Goal: Information Seeking & Learning: Learn about a topic

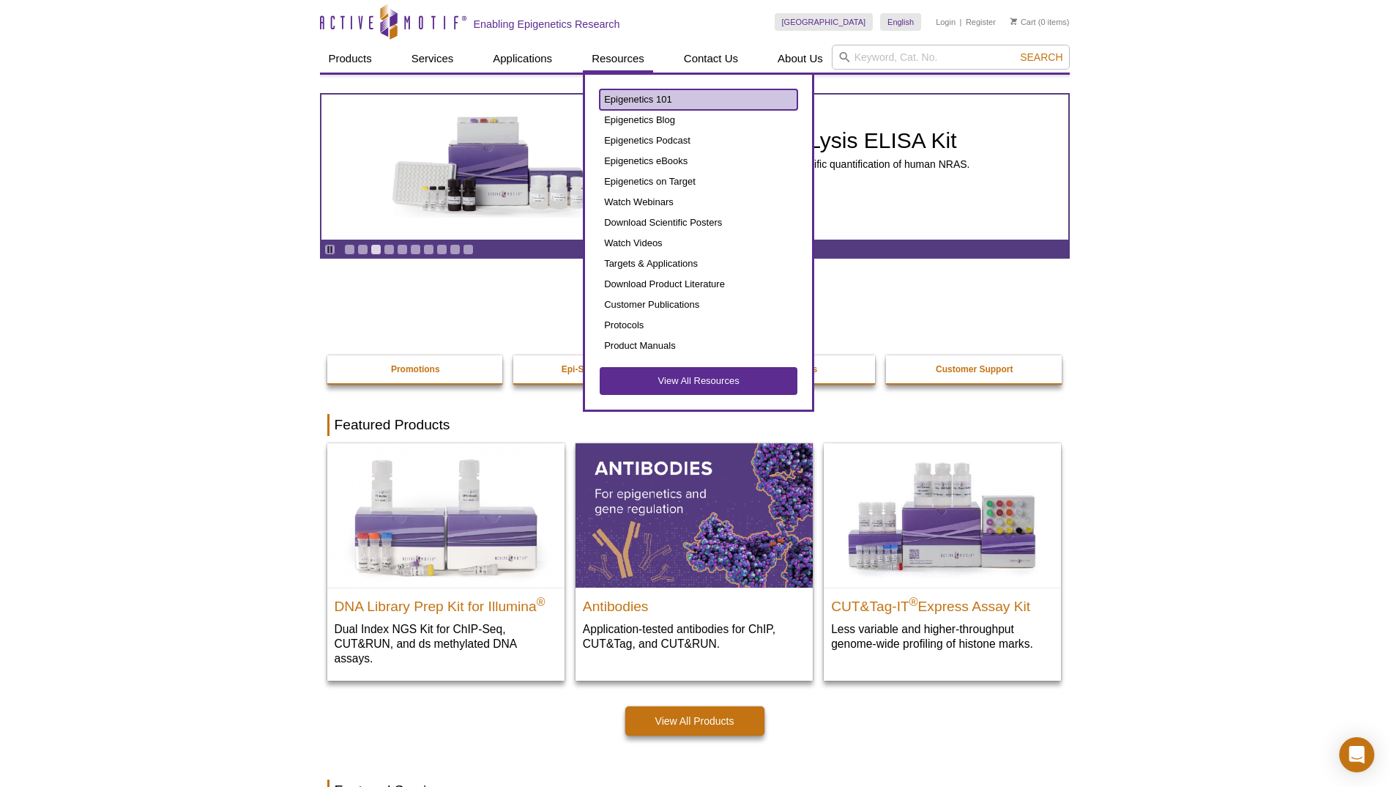
click at [628, 103] on link "Epigenetics 101" at bounding box center [699, 99] width 198 height 21
click at [662, 98] on link "Epigenetics 101" at bounding box center [699, 99] width 198 height 21
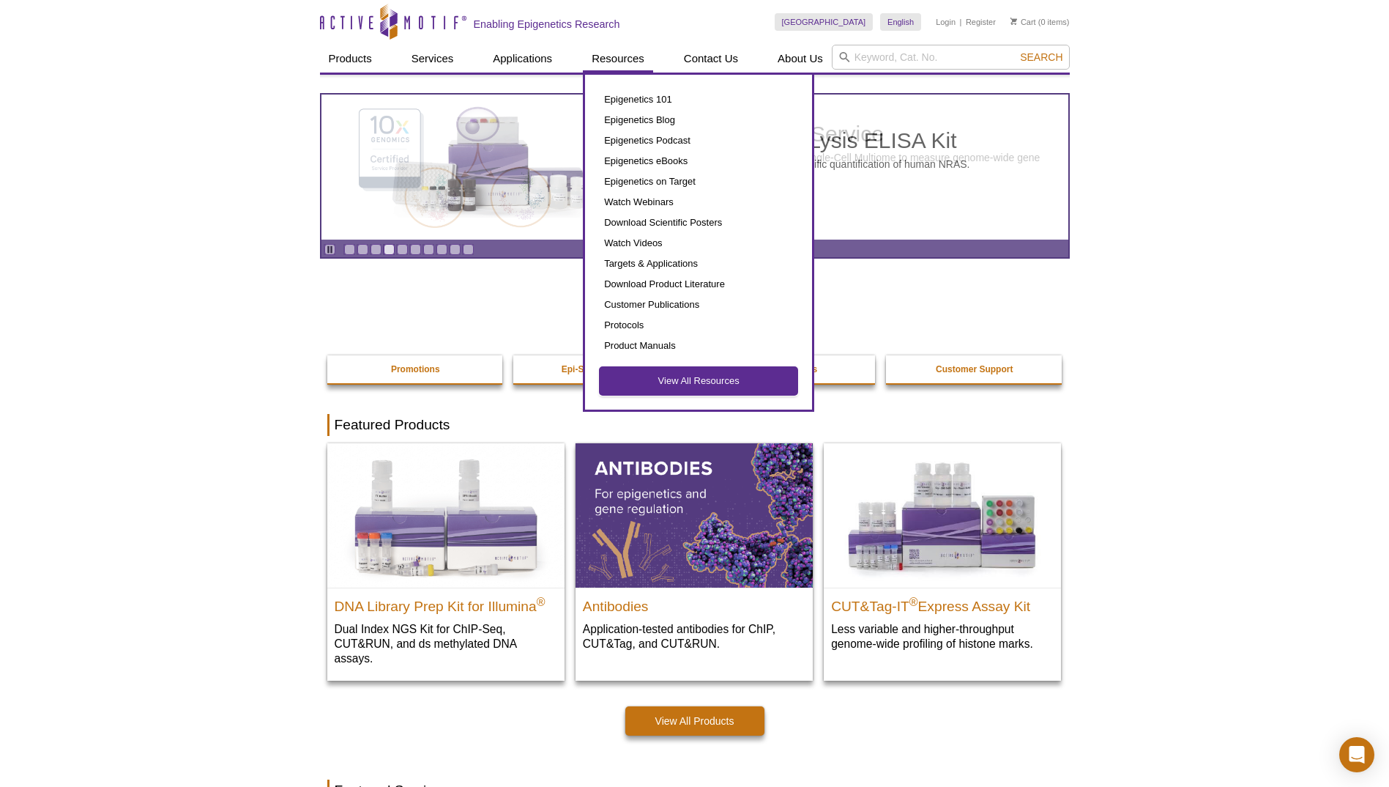
click at [715, 382] on link "View All Resources" at bounding box center [699, 381] width 198 height 28
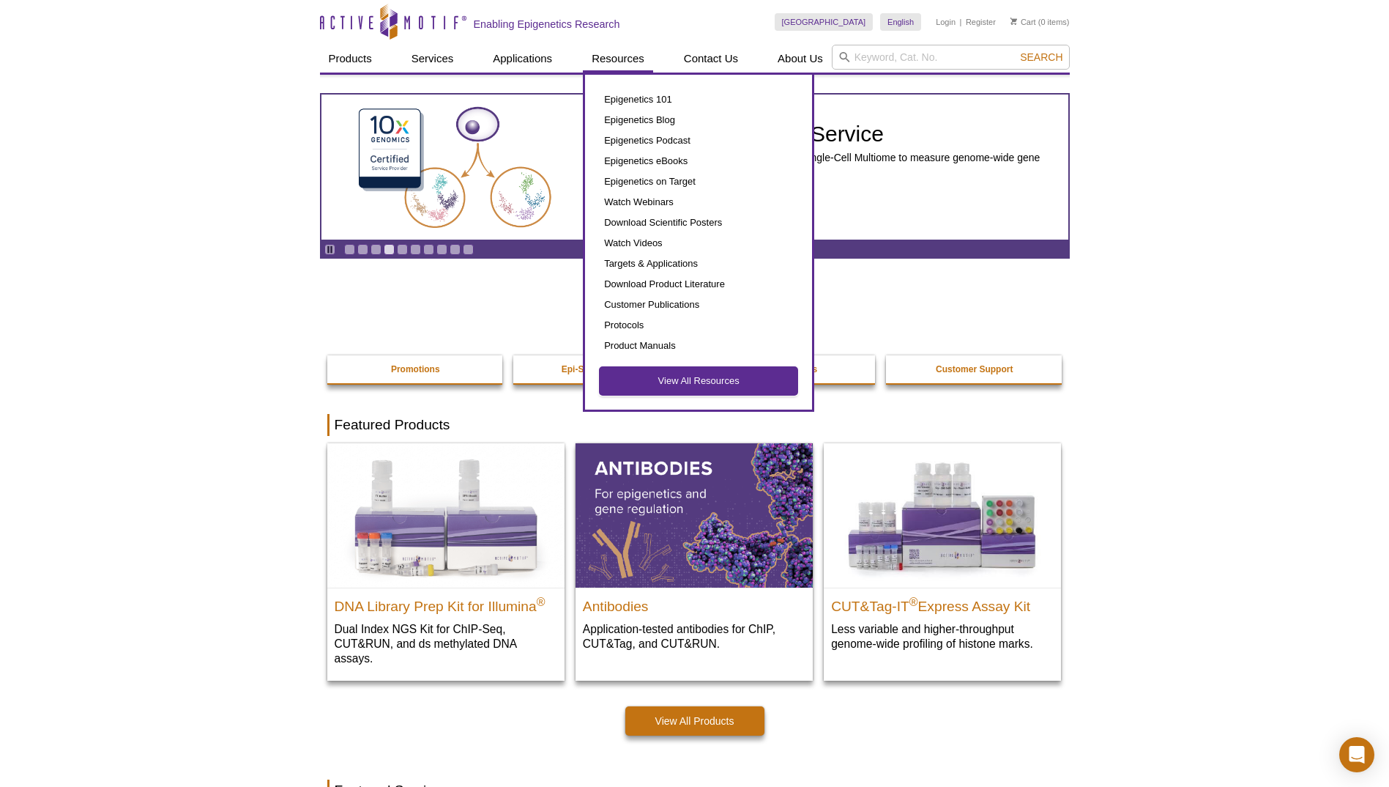
click at [685, 378] on link "View All Resources" at bounding box center [699, 381] width 198 height 28
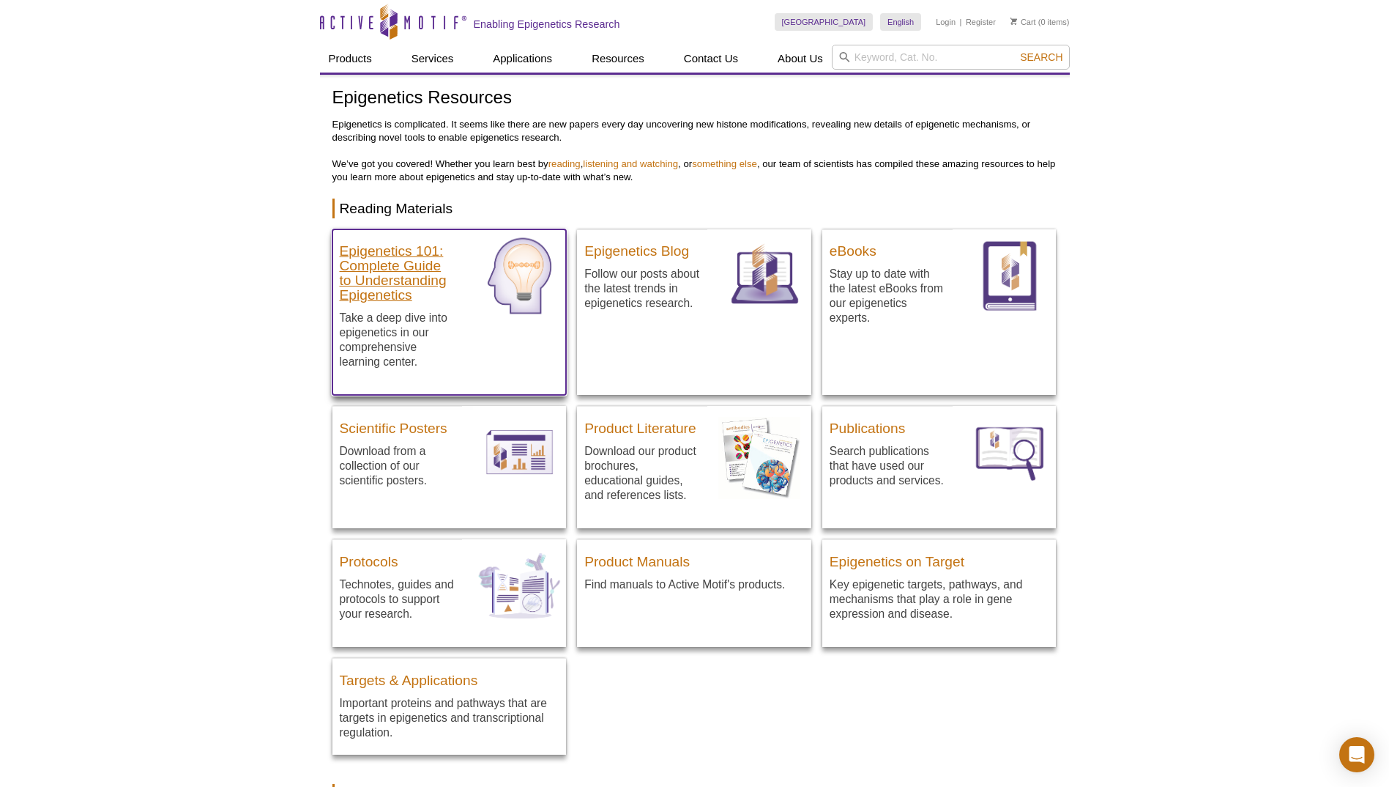
click at [392, 275] on h3 "Epigenetics 101: Complete Guide to Understanding Epigenetics" at bounding box center [398, 270] width 116 height 66
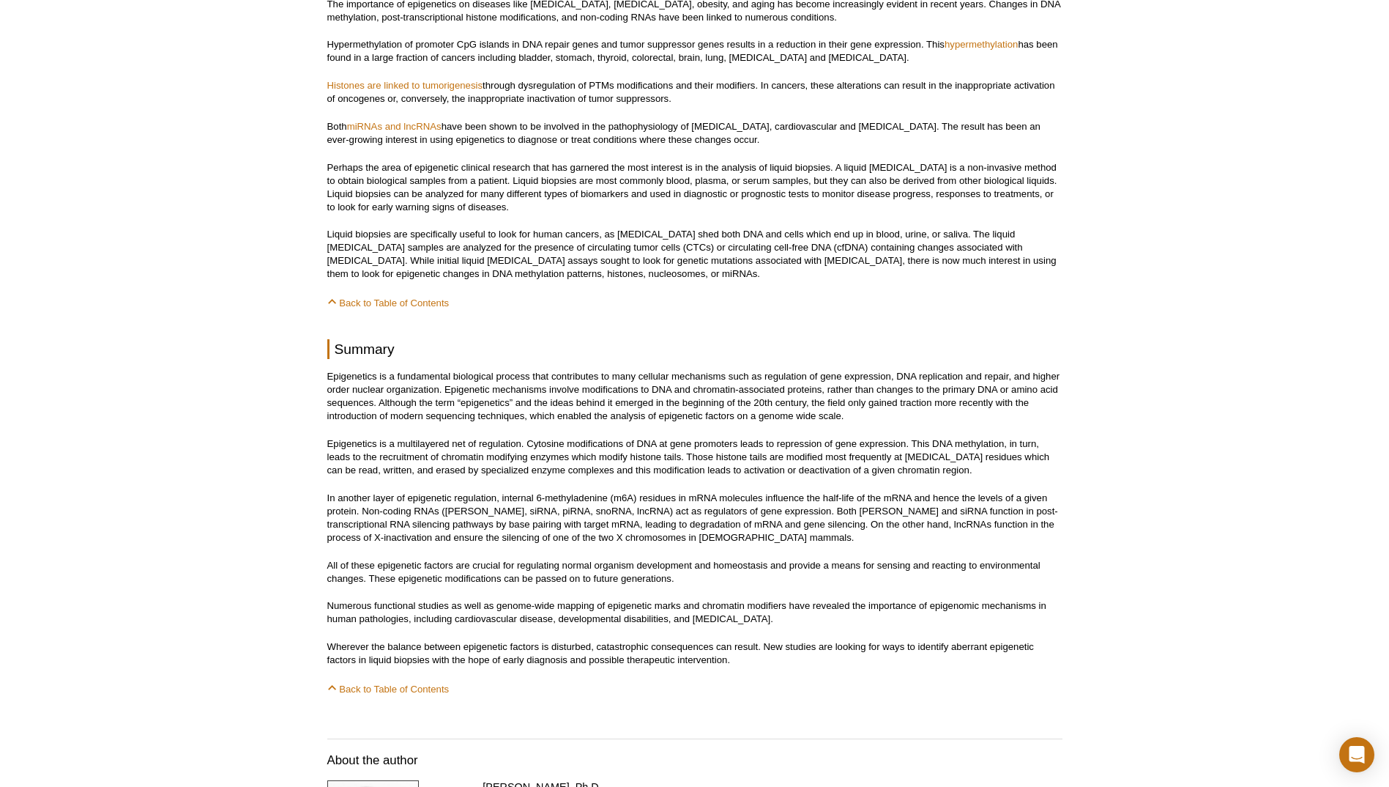
scroll to position [7324, 0]
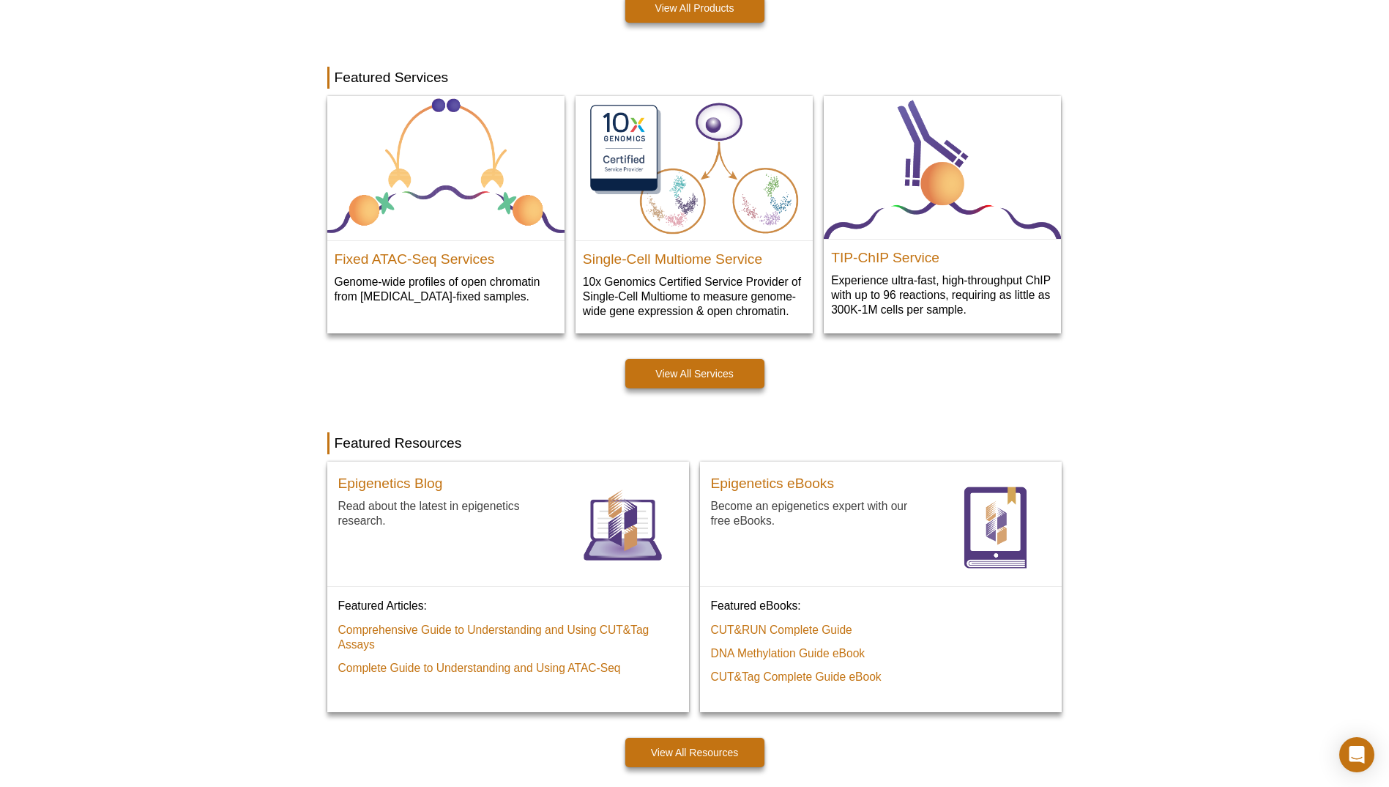
scroll to position [732, 0]
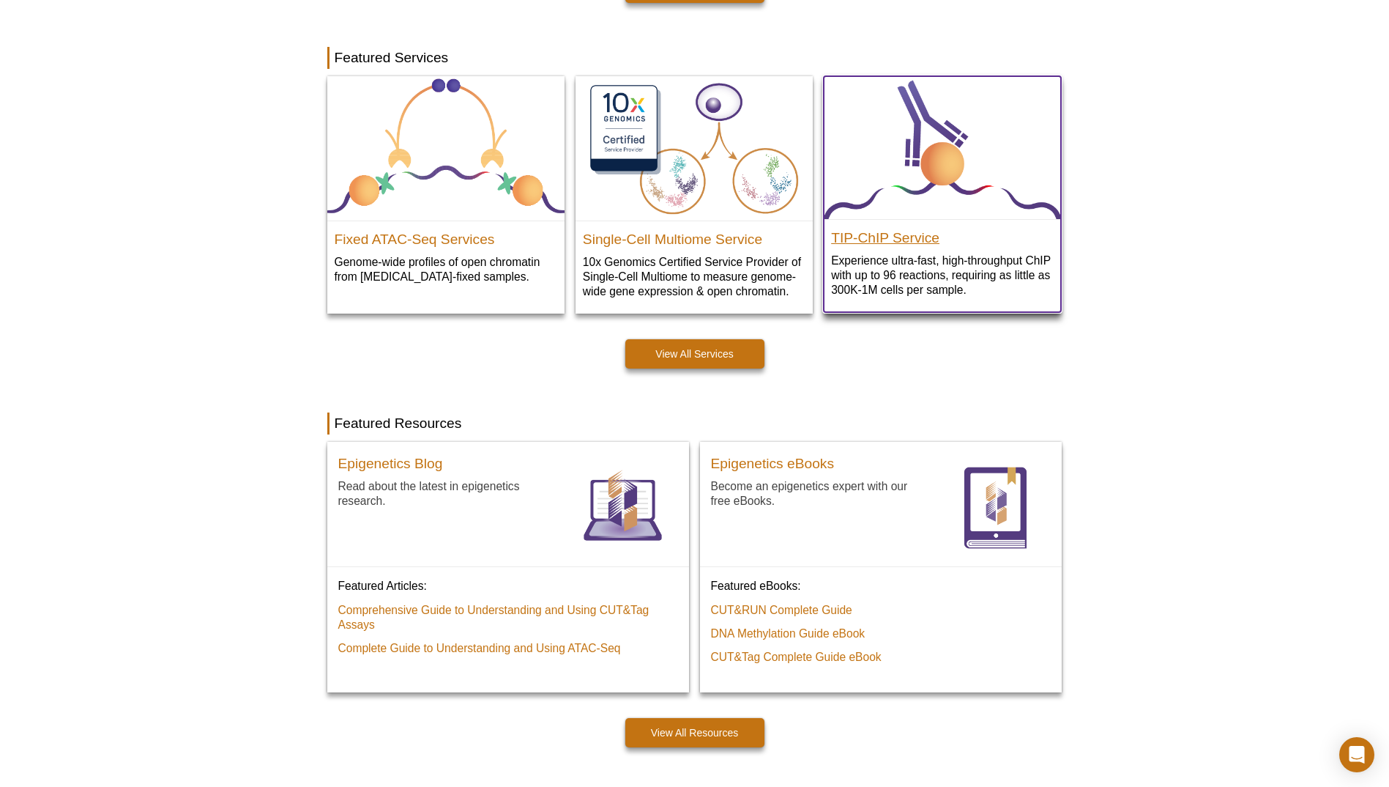
click at [867, 237] on h2 "TIP-ChIP Service" at bounding box center [942, 234] width 223 height 22
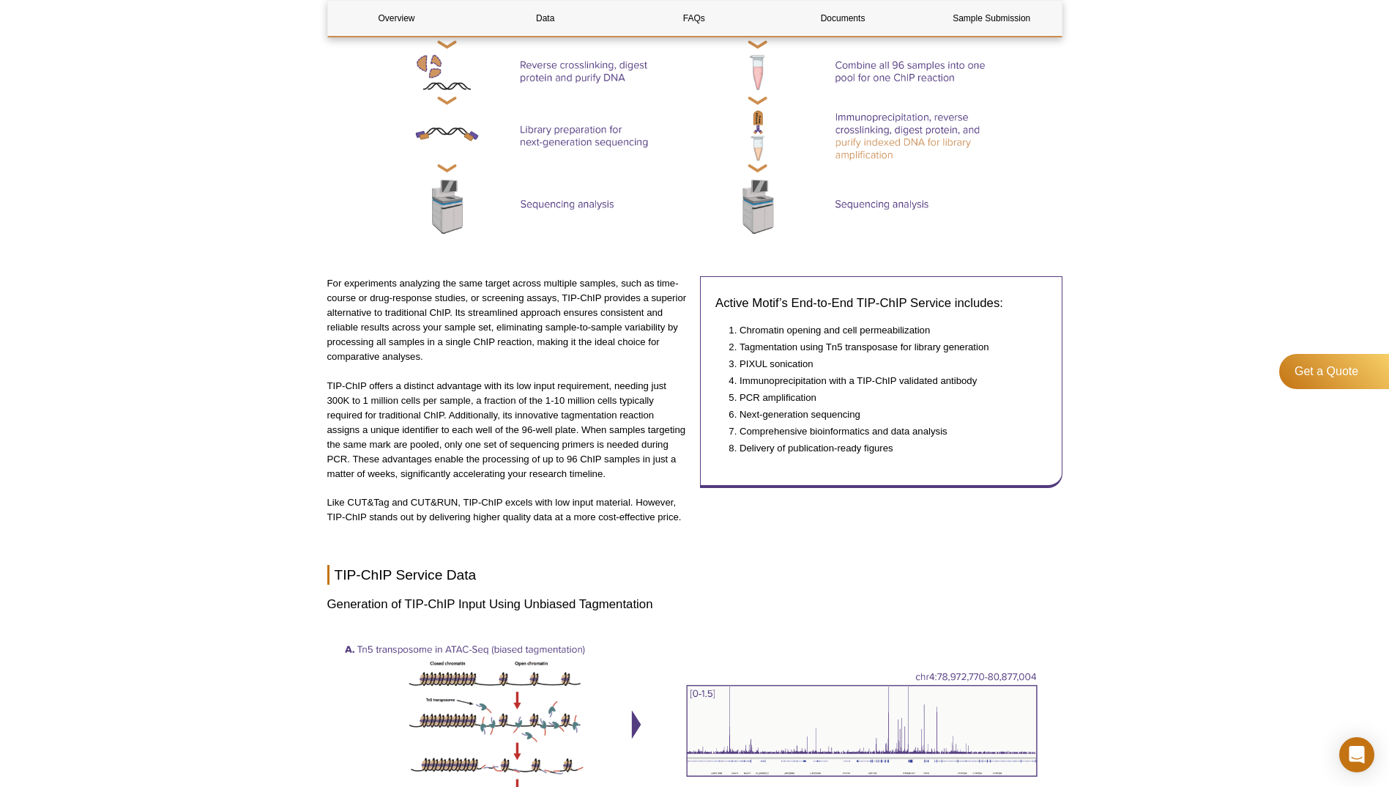
scroll to position [879, 0]
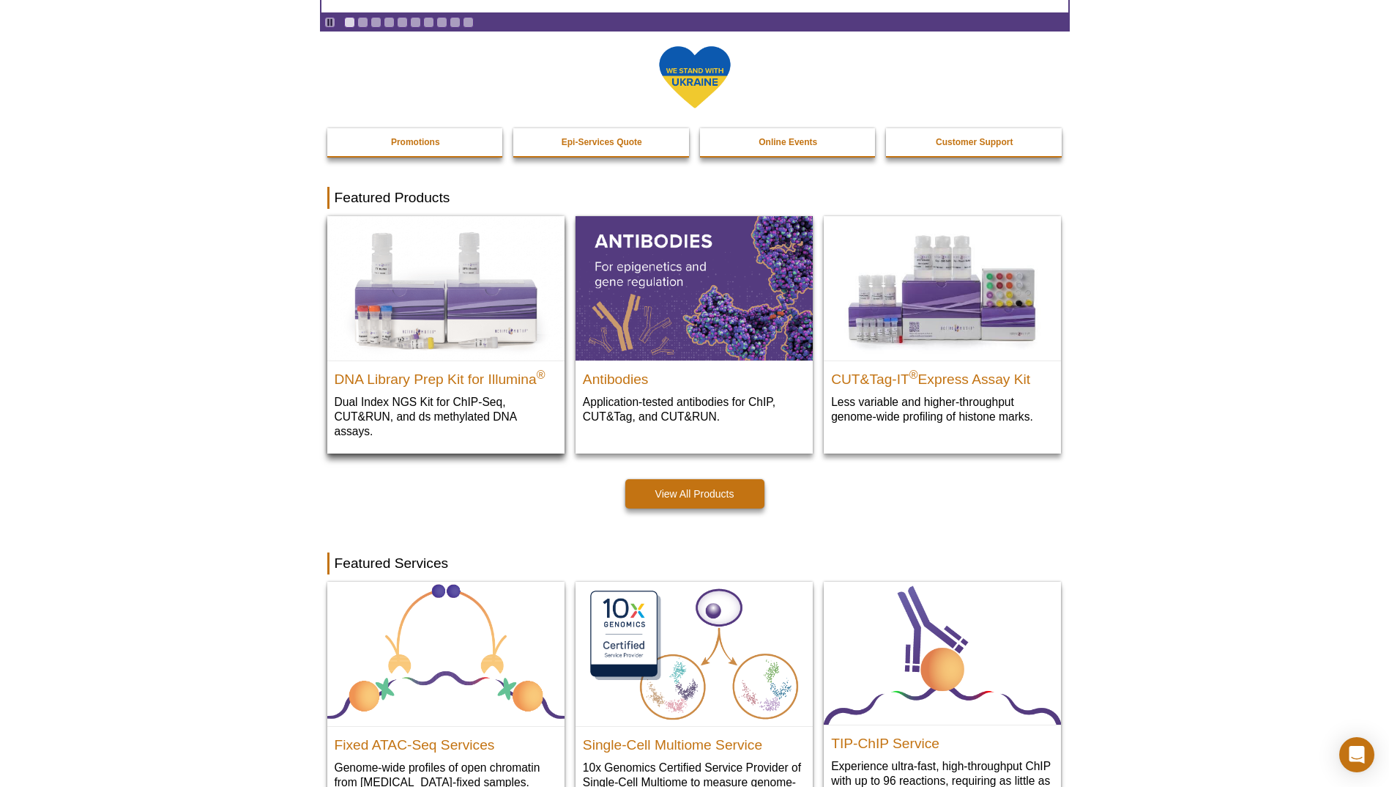
scroll to position [220, 0]
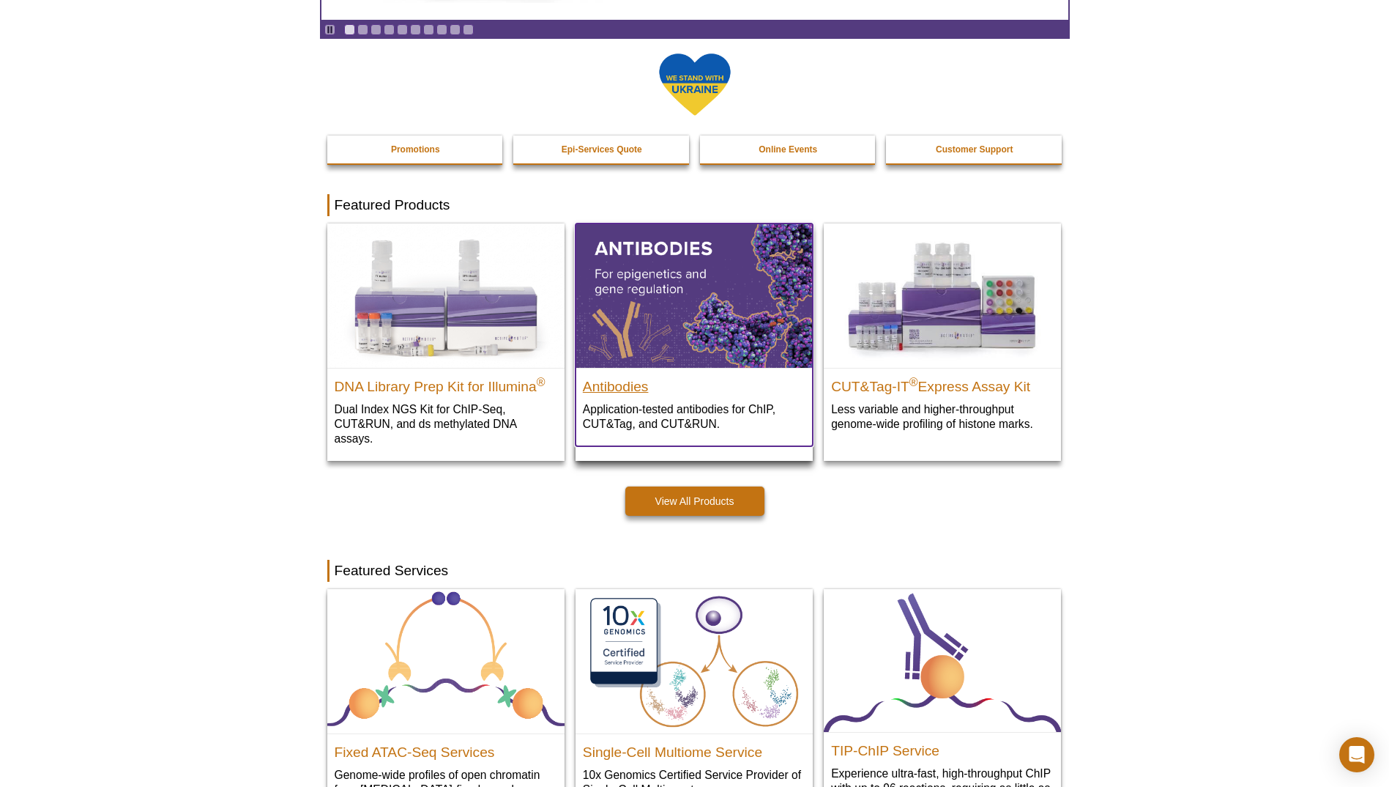
click at [612, 388] on h2 "Antibodies" at bounding box center [694, 383] width 223 height 22
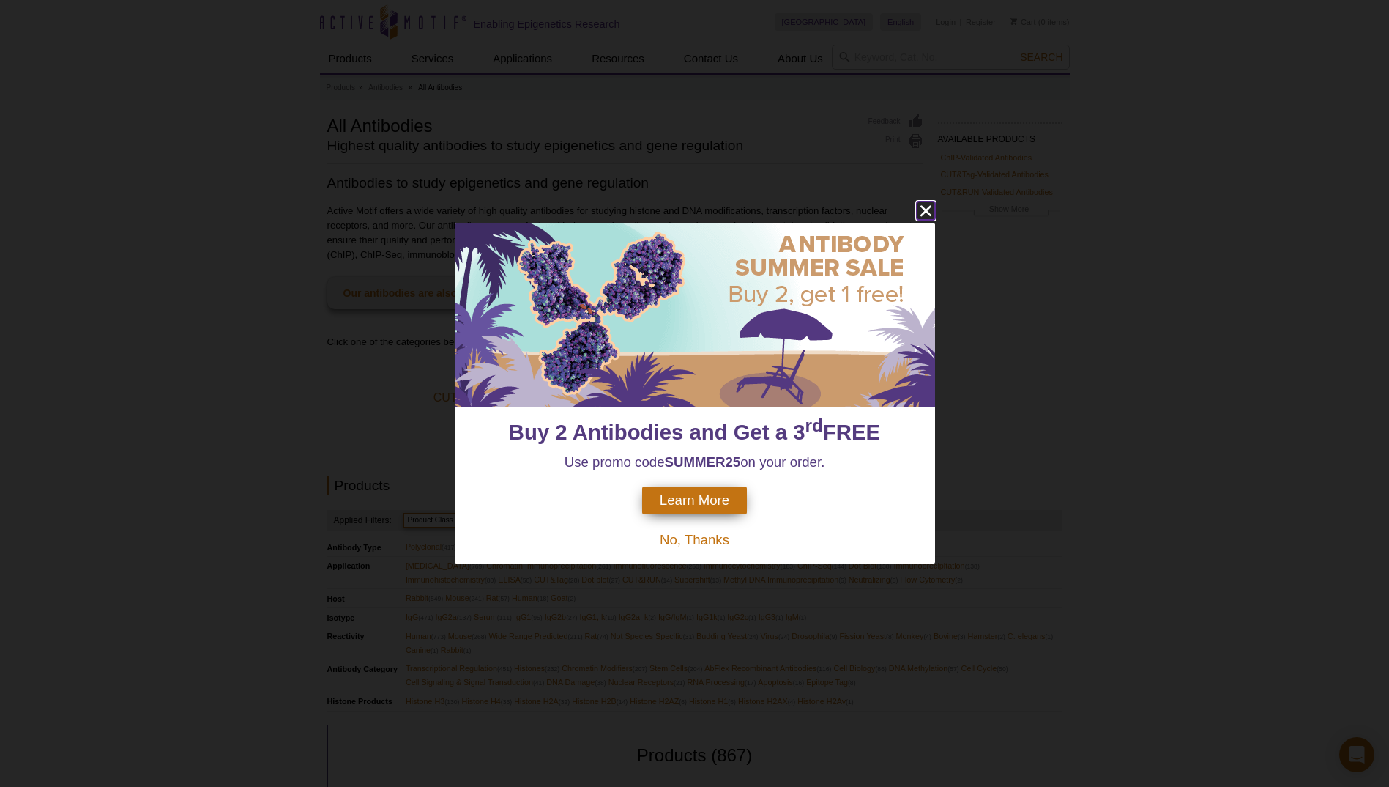
click at [920, 212] on icon "close" at bounding box center [926, 210] width 18 height 18
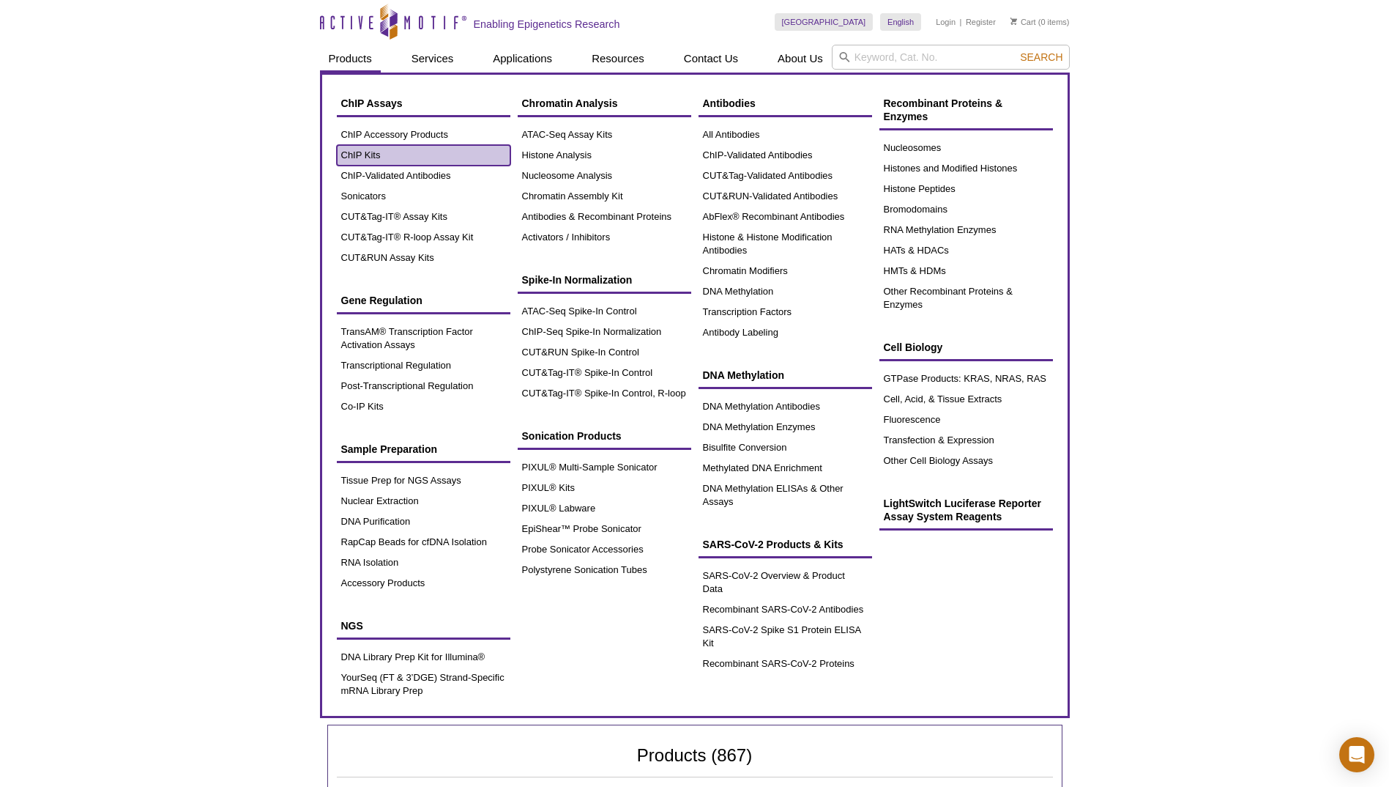
click at [372, 151] on link "ChIP Kits" at bounding box center [424, 155] width 174 height 21
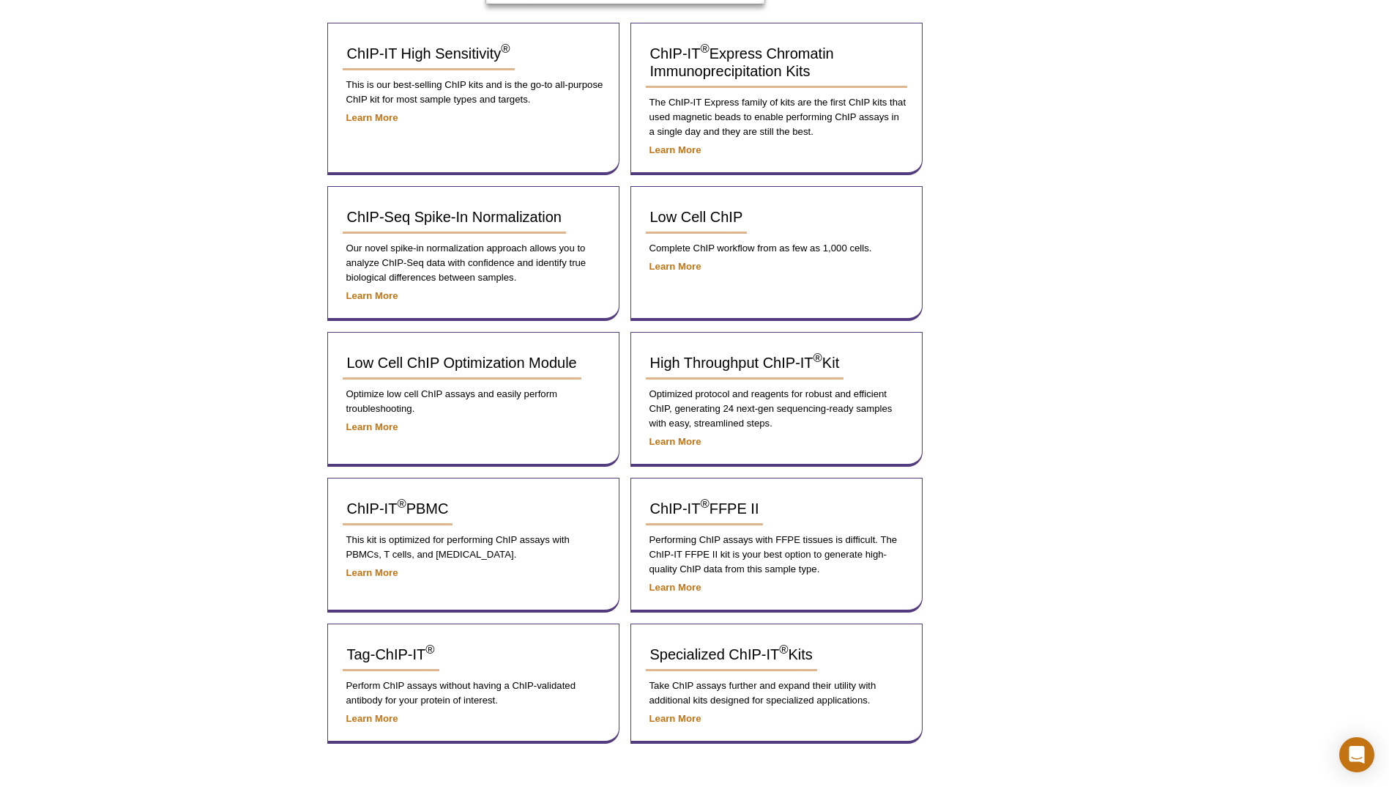
scroll to position [293, 0]
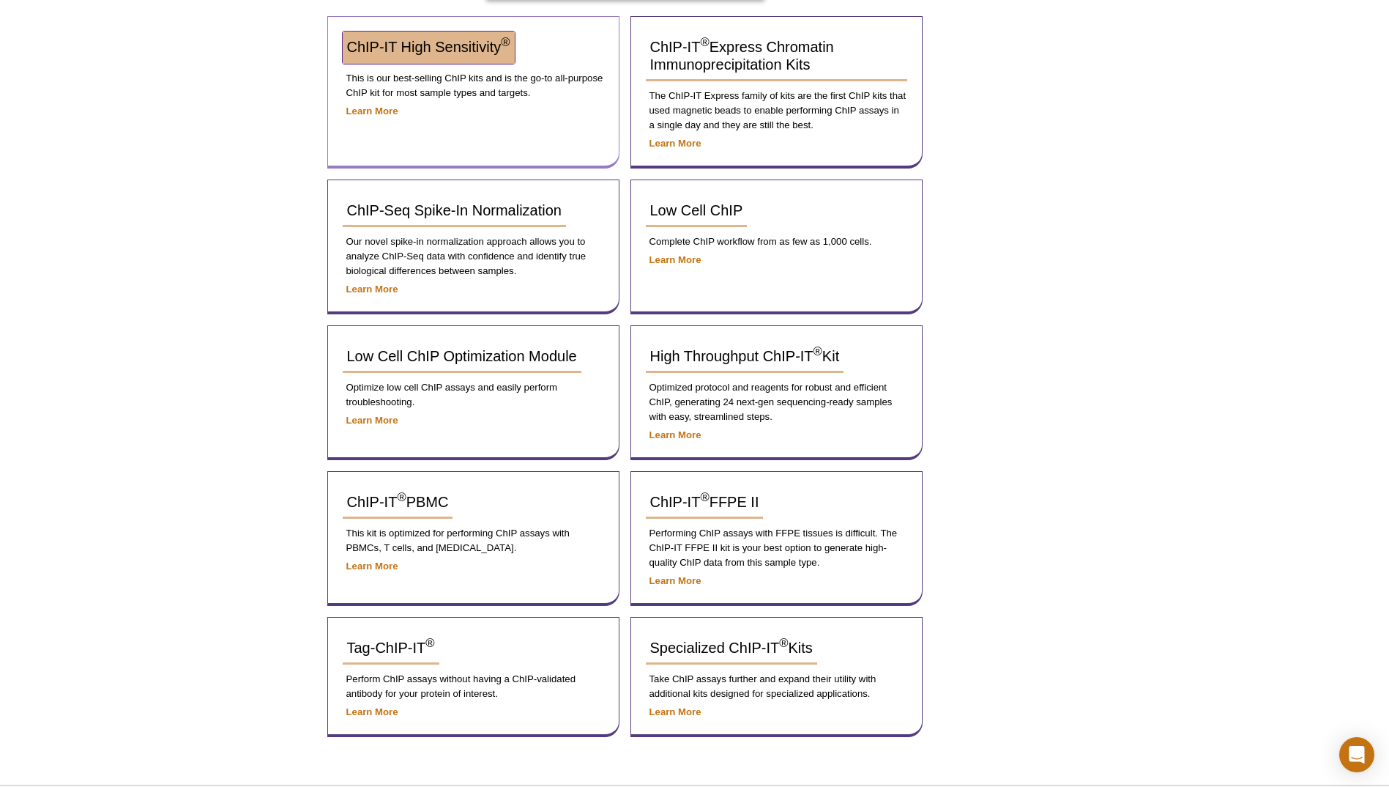
click at [476, 48] on span "ChIP-IT High Sensitivity ®" at bounding box center [428, 47] width 163 height 16
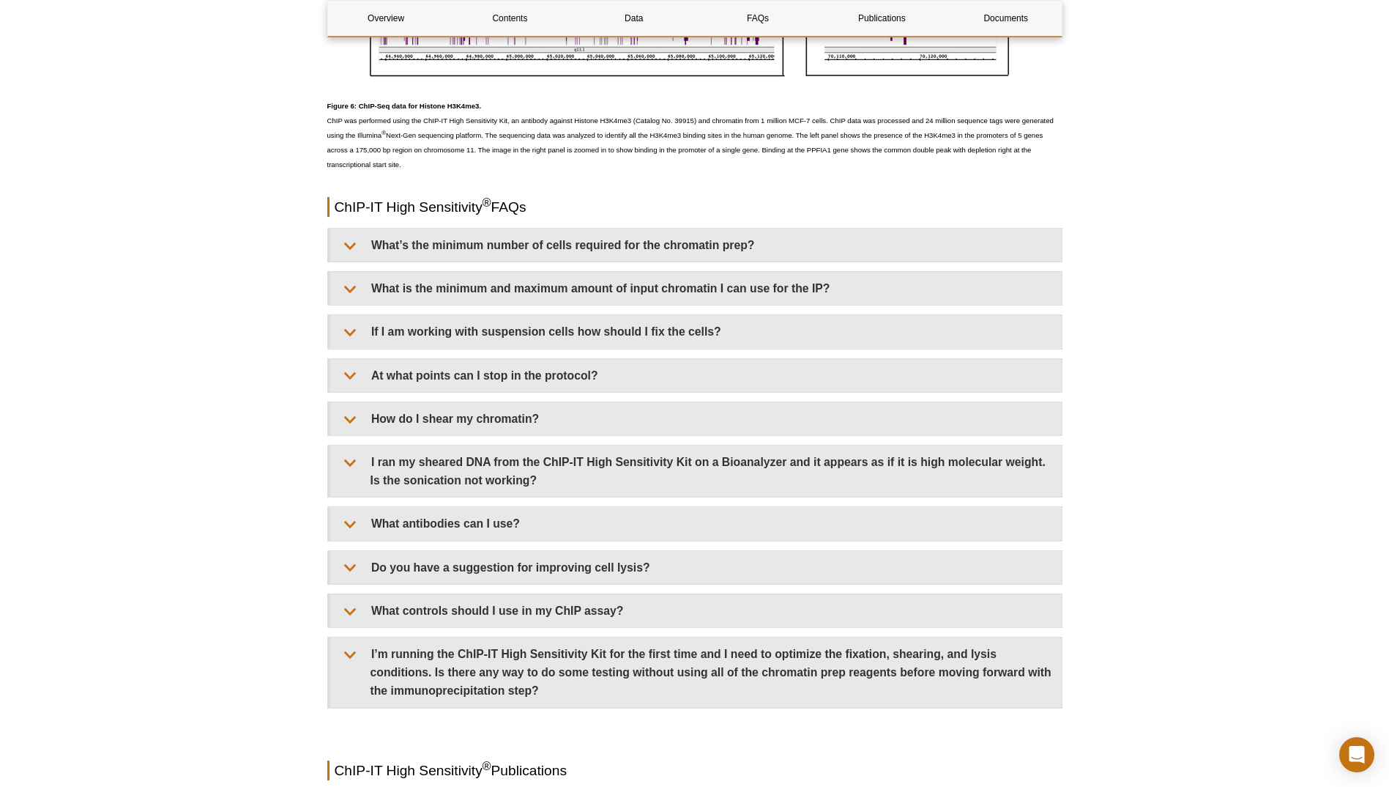
scroll to position [4175, 0]
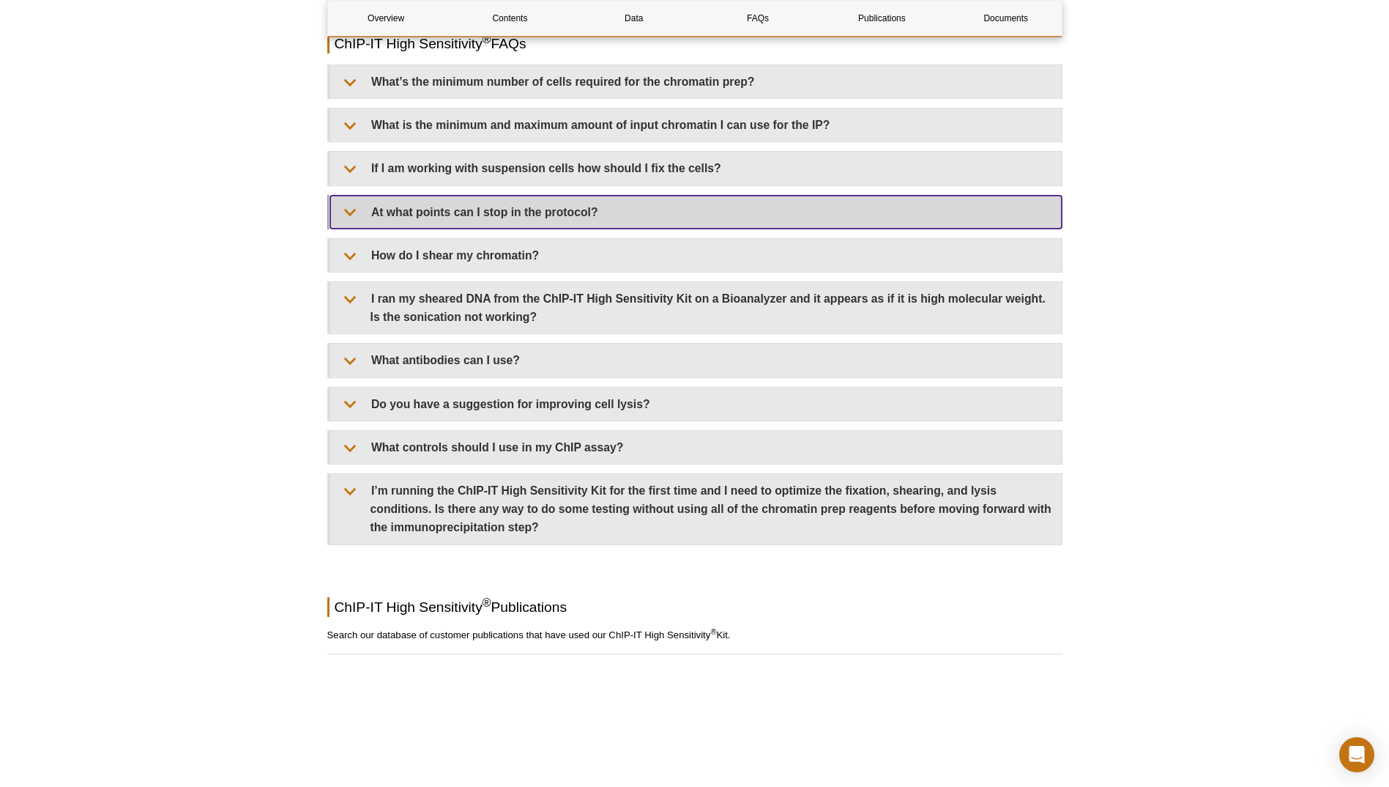
click at [539, 210] on summary "At what points can I stop in the protocol?" at bounding box center [696, 212] width 732 height 33
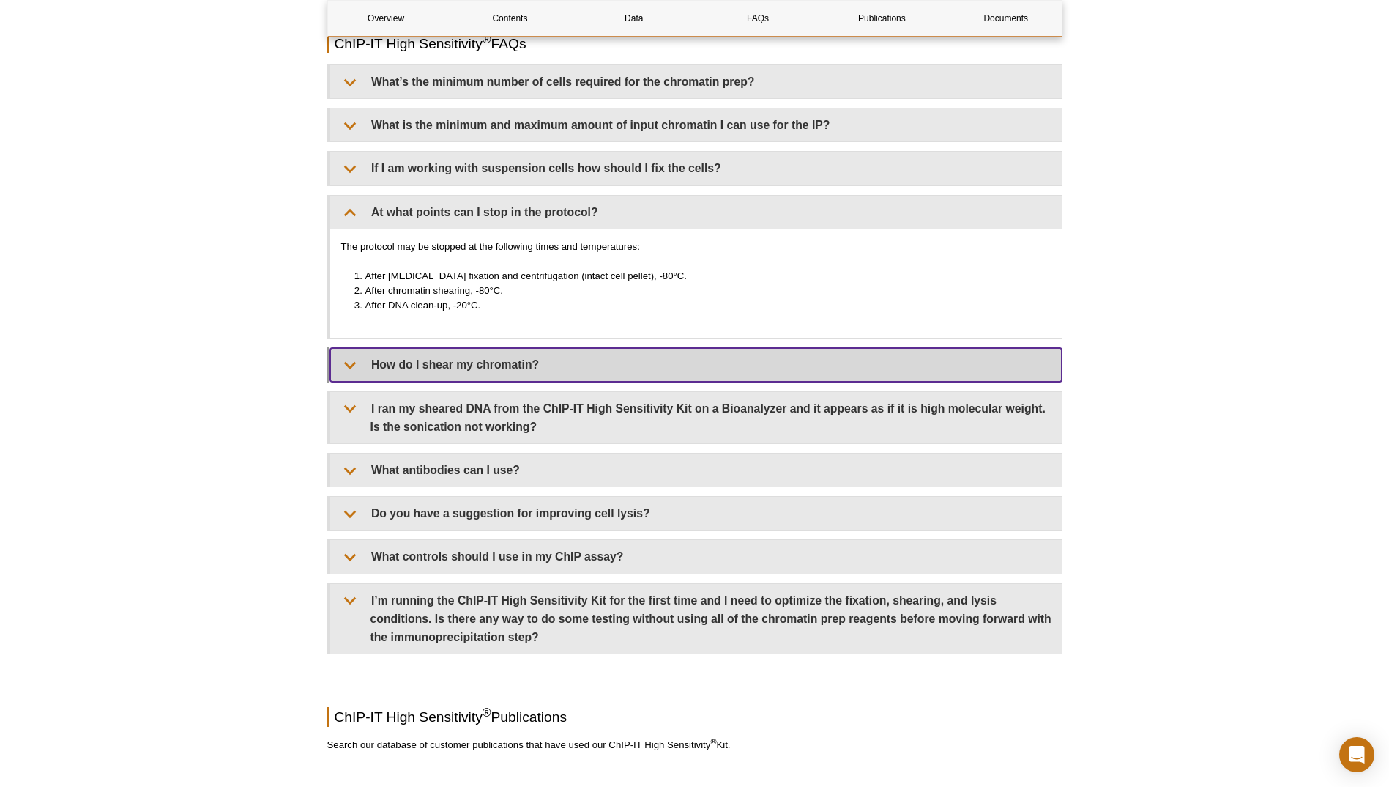
click at [477, 365] on summary "How do I shear my chromatin?" at bounding box center [696, 364] width 732 height 33
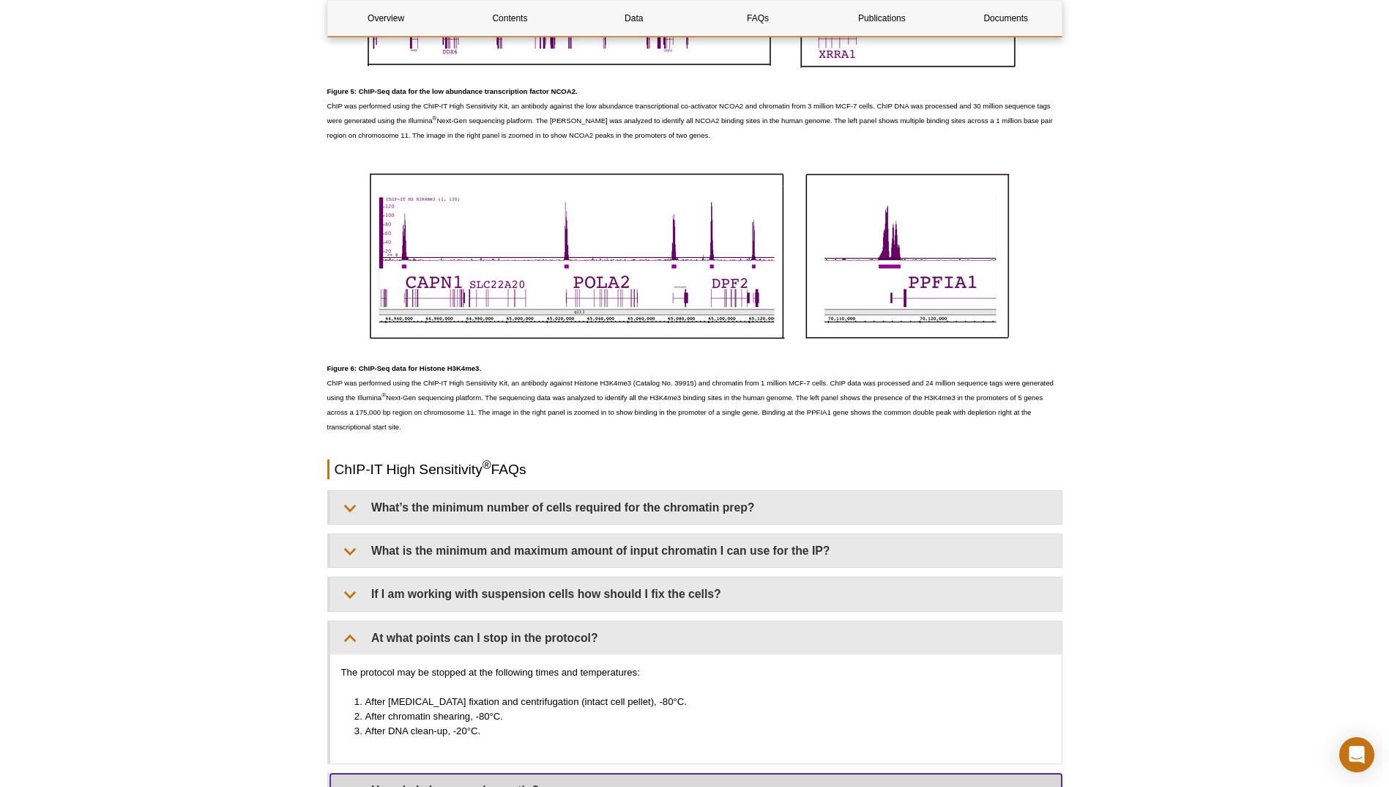
scroll to position [3735, 0]
